Goal: Answer question/provide support

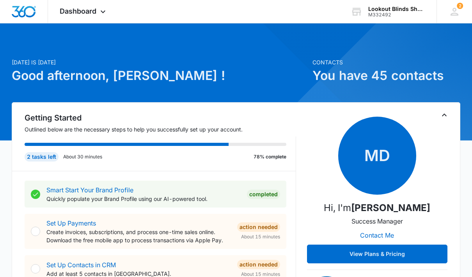
click at [106, 18] on div "Dashboard Apps Reputation Forms CRM Email Social POS Content Ads Intelligence F…" at bounding box center [83, 11] width 71 height 23
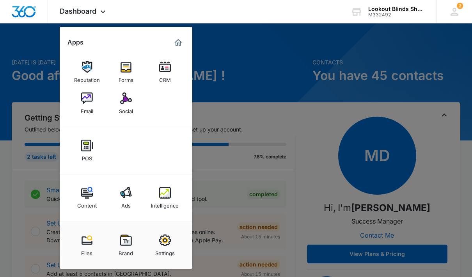
click at [168, 197] on img at bounding box center [165, 193] width 12 height 12
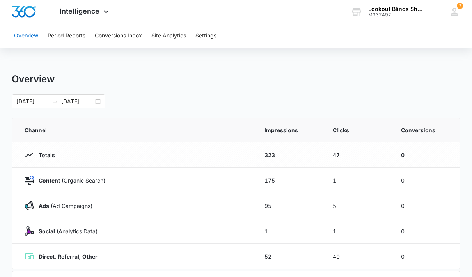
click at [128, 36] on button "Conversions Inbox" at bounding box center [118, 35] width 47 height 25
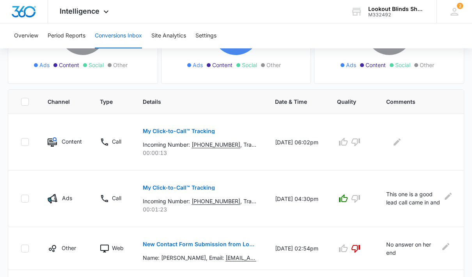
scroll to position [132, 0]
click at [357, 144] on icon "button" at bounding box center [356, 143] width 9 height 8
click at [398, 145] on icon "Edit Comments" at bounding box center [397, 141] width 9 height 9
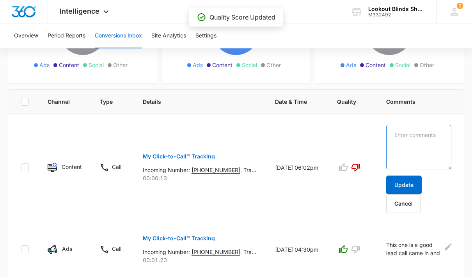
click at [414, 140] on textarea at bounding box center [418, 147] width 65 height 44
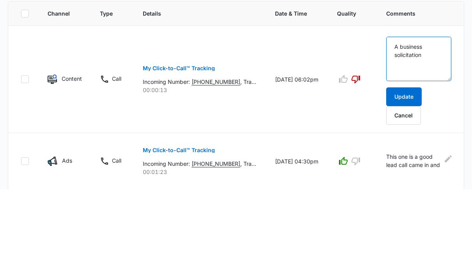
type textarea "A business solicitation"
click at [404, 176] on button "Update" at bounding box center [404, 185] width 36 height 19
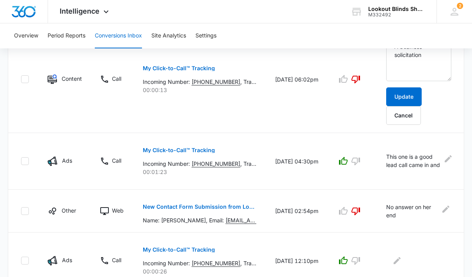
click at [407, 98] on button "Update" at bounding box center [404, 96] width 36 height 19
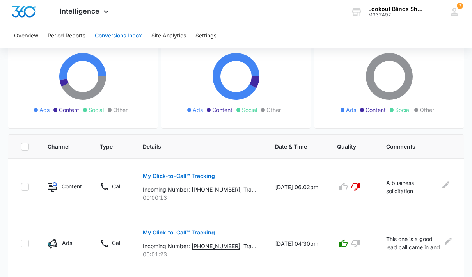
scroll to position [0, 0]
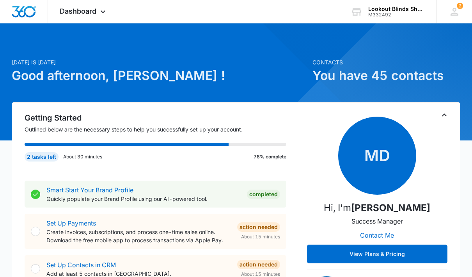
click at [103, 17] on div "Dashboard Apps Reputation Forms CRM Email Social POS Content Ads Intelligence F…" at bounding box center [83, 11] width 71 height 23
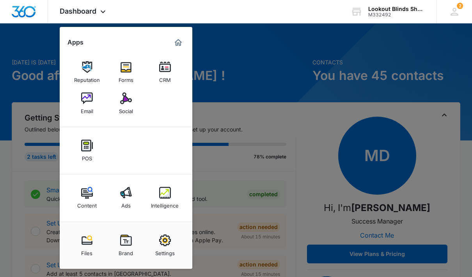
click at [171, 196] on img at bounding box center [165, 193] width 12 height 12
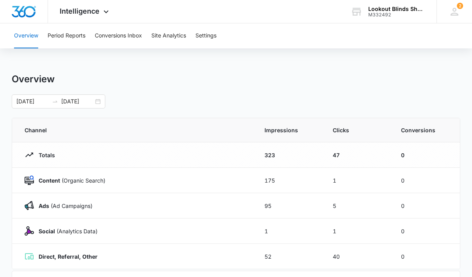
click at [125, 42] on button "Conversions Inbox" at bounding box center [118, 35] width 47 height 25
